Goal: Information Seeking & Learning: Check status

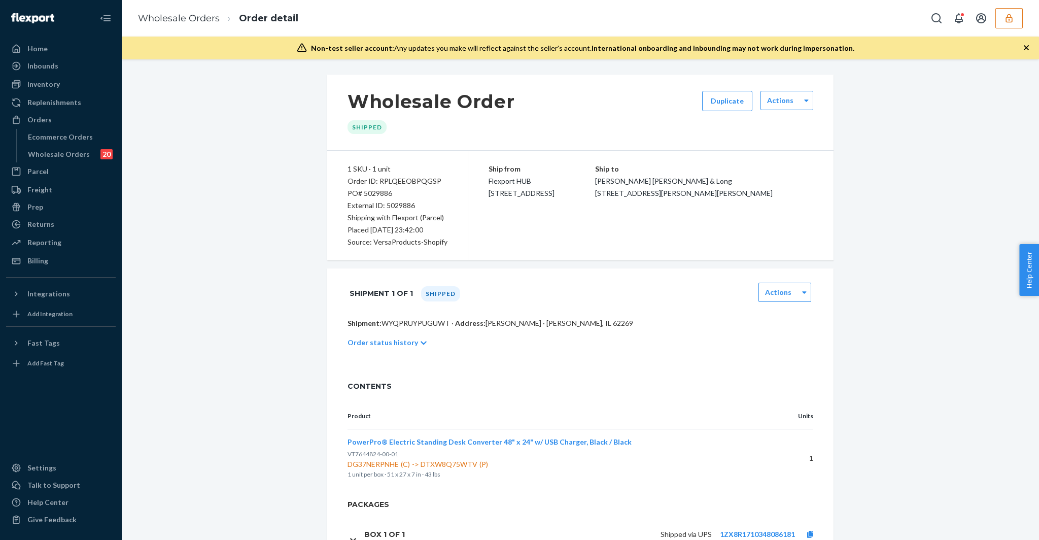
click at [1008, 14] on icon "button" at bounding box center [1009, 18] width 10 height 10
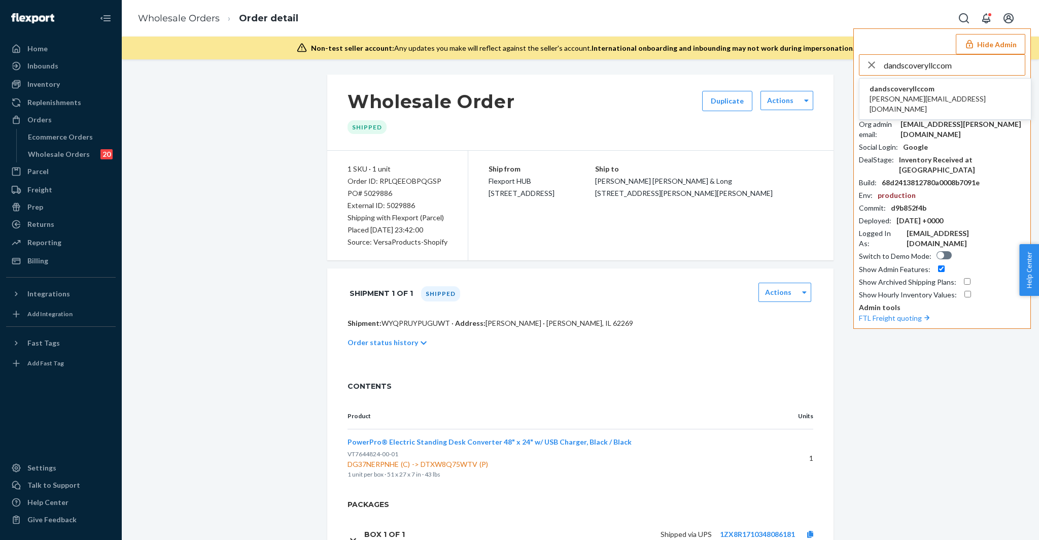
type input "dandscoveryllccom"
click at [898, 95] on span "dan@dscoveryllc.com" at bounding box center [944, 104] width 151 height 20
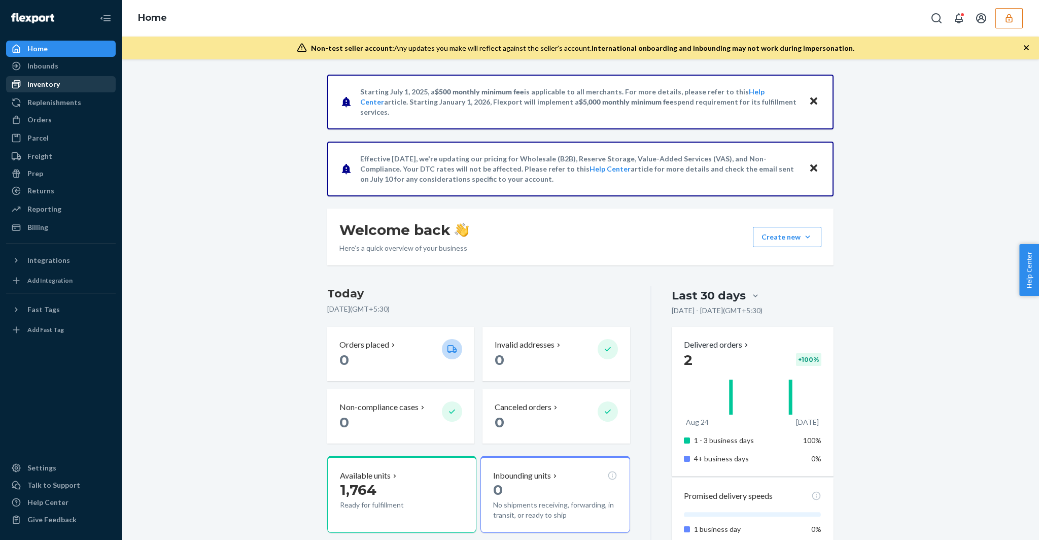
click at [60, 76] on link "Inventory" at bounding box center [61, 84] width 110 height 16
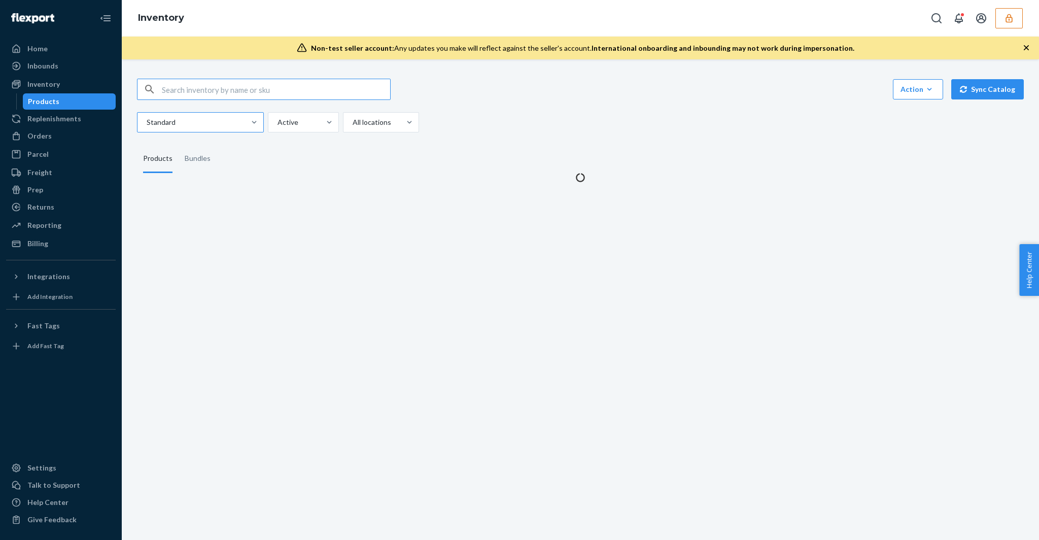
type input "dandscoveryllccom"
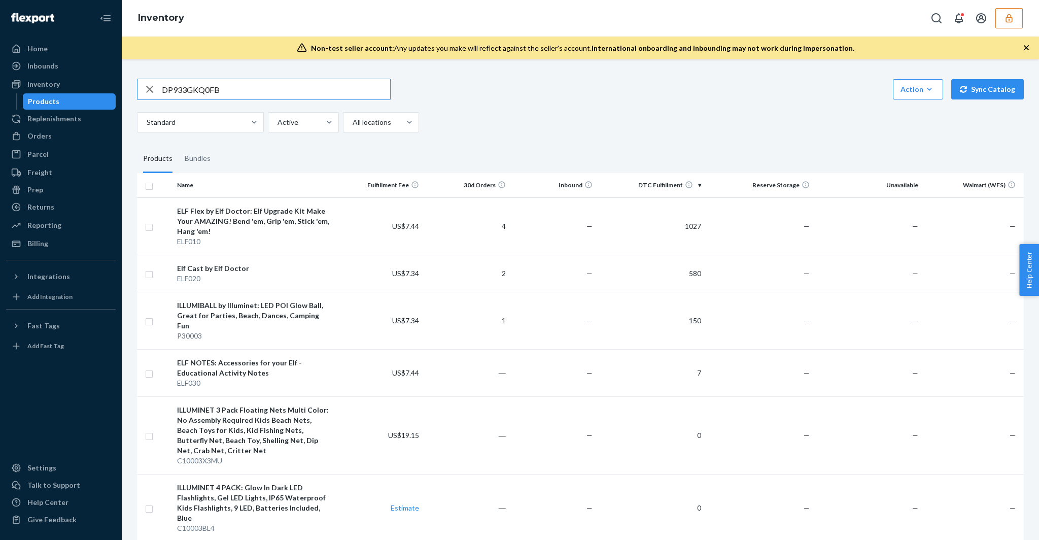
type input "DP933GKQ0FB"
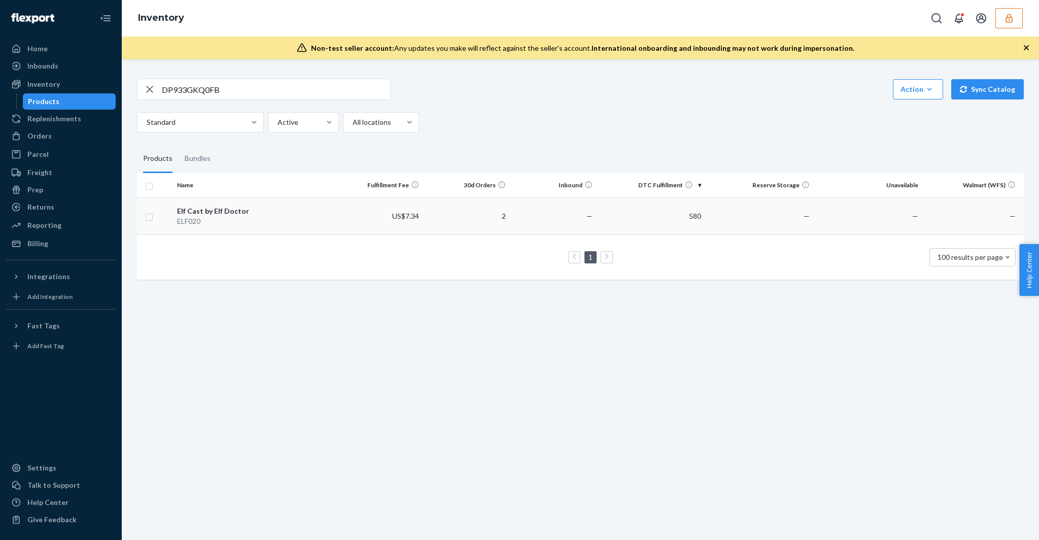
click at [246, 221] on div "ELF020" at bounding box center [254, 221] width 155 height 10
